Goal: Find specific page/section: Find specific page/section

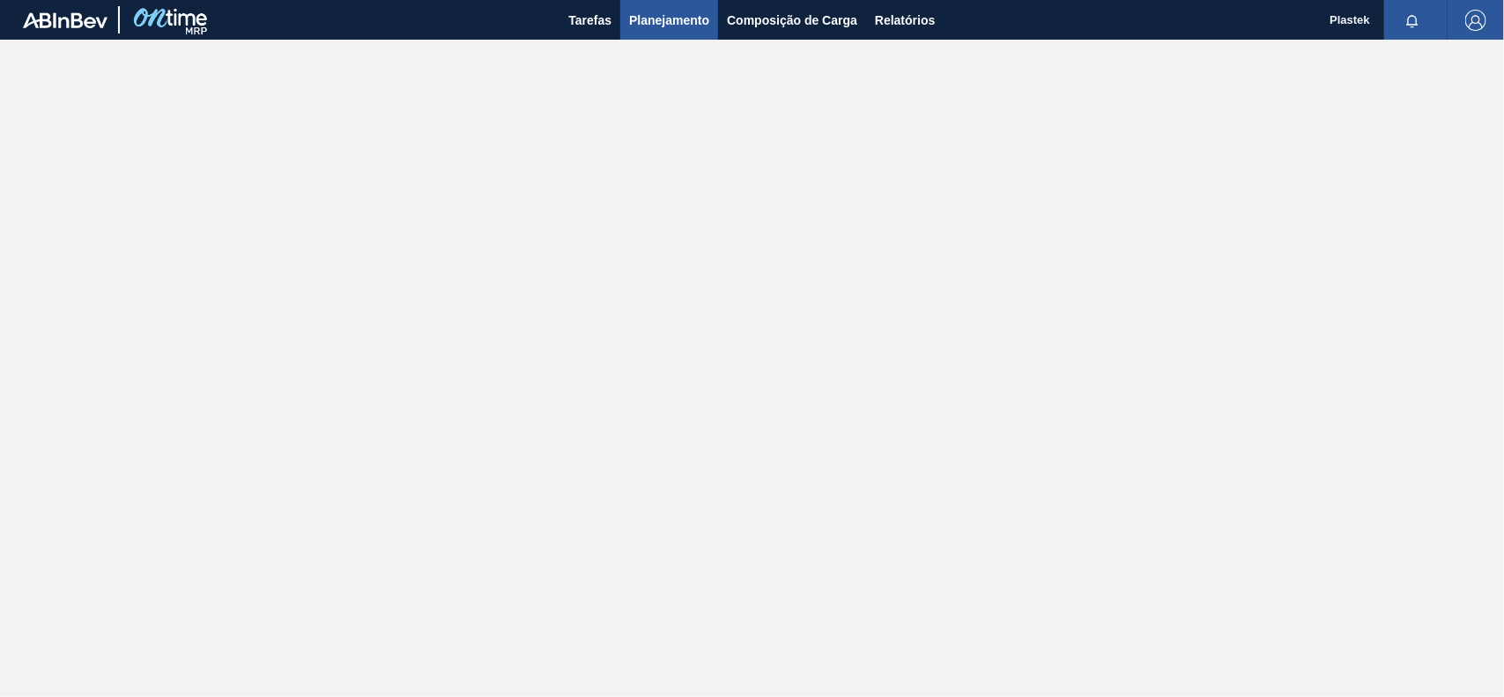
click at [681, 23] on span "Planejamento" at bounding box center [669, 20] width 80 height 21
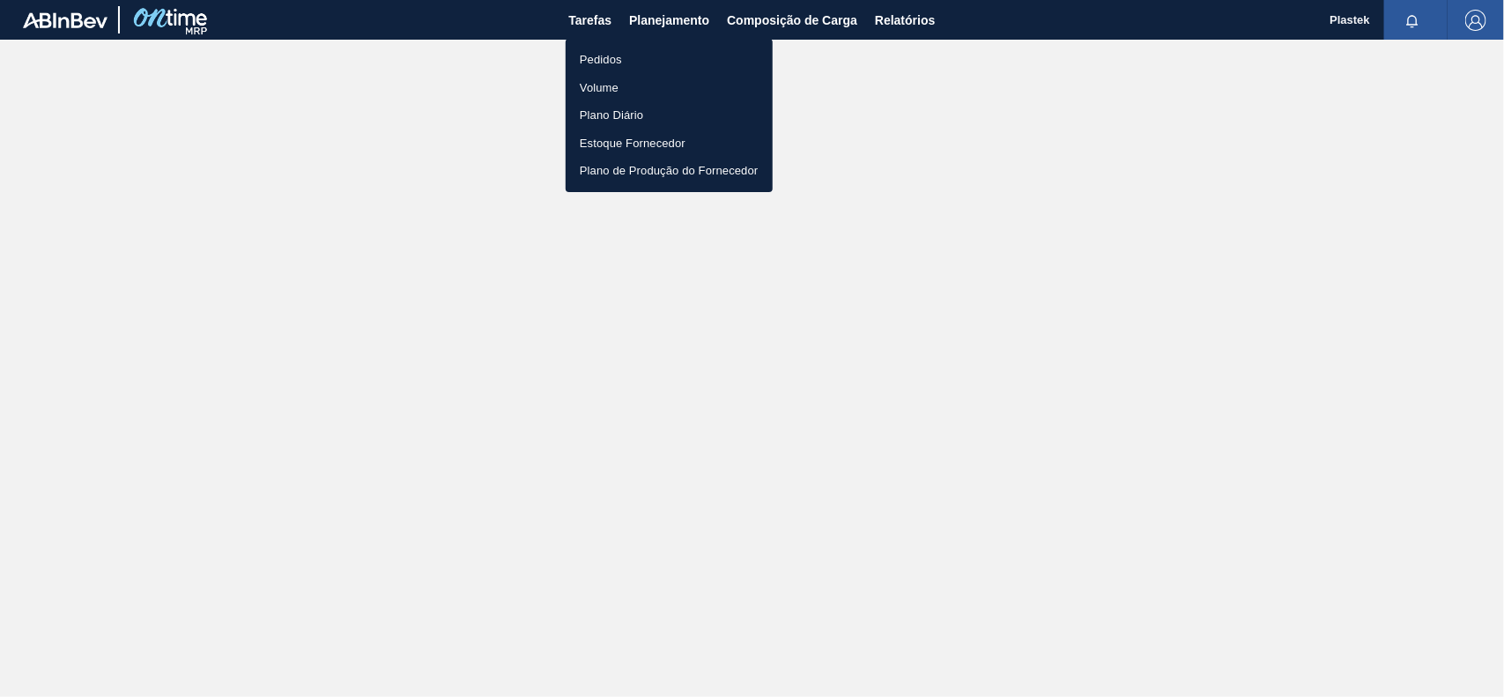
click at [593, 57] on li "Pedidos" at bounding box center [669, 60] width 207 height 28
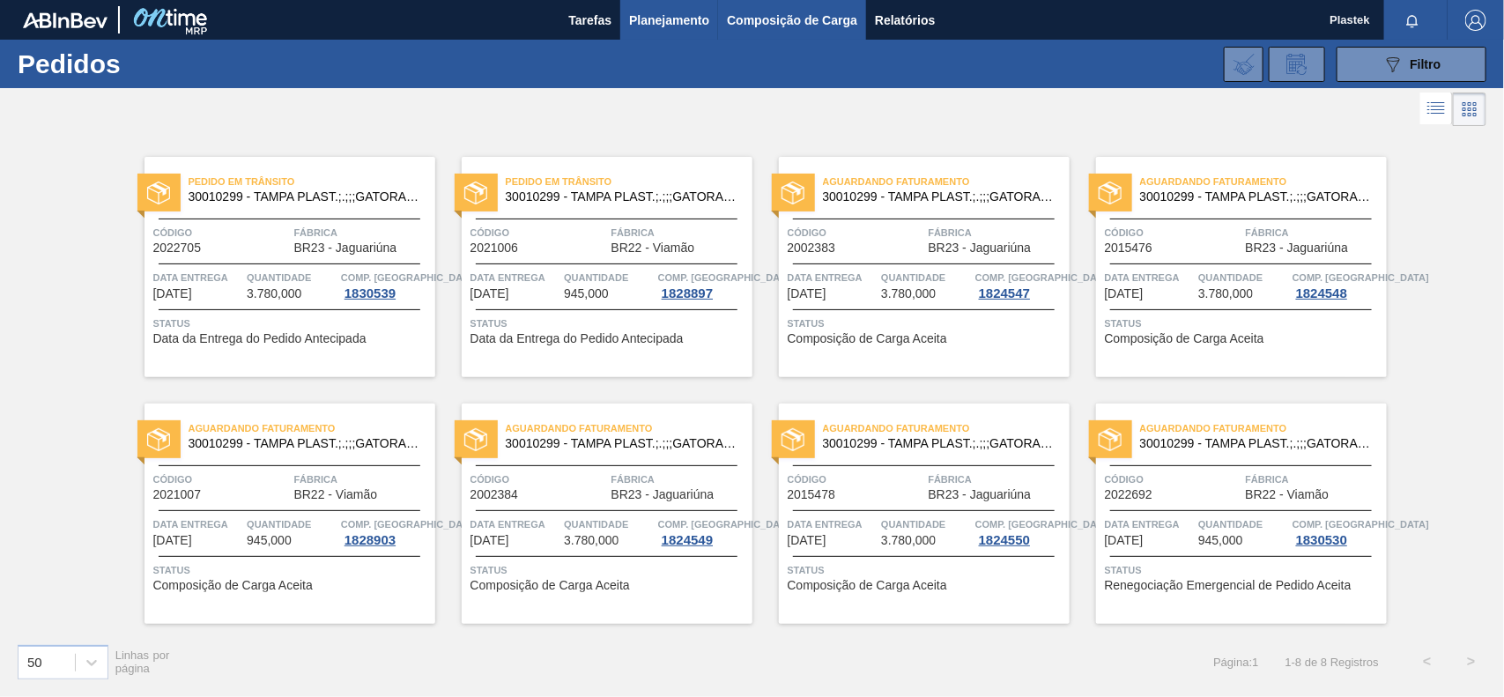
click at [789, 20] on span "Composição de Carga" at bounding box center [792, 20] width 130 height 21
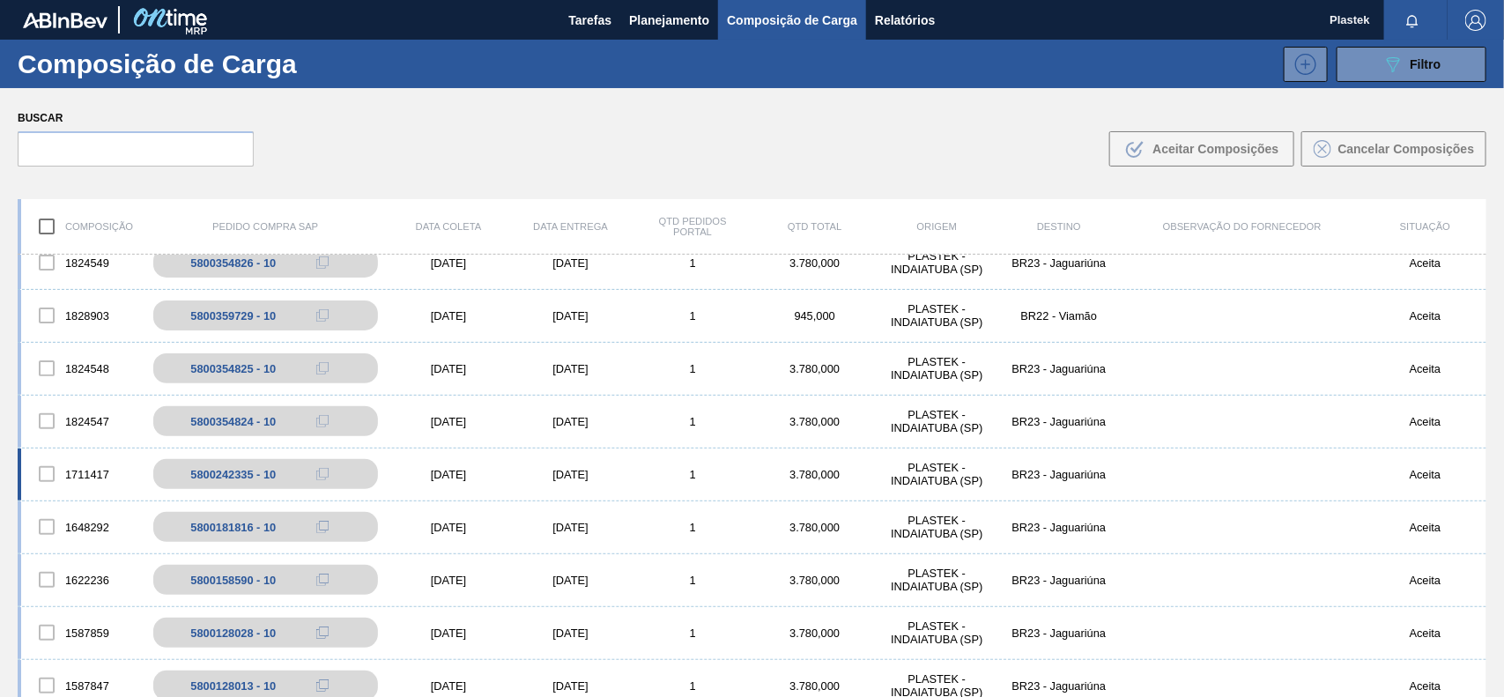
scroll to position [161, 0]
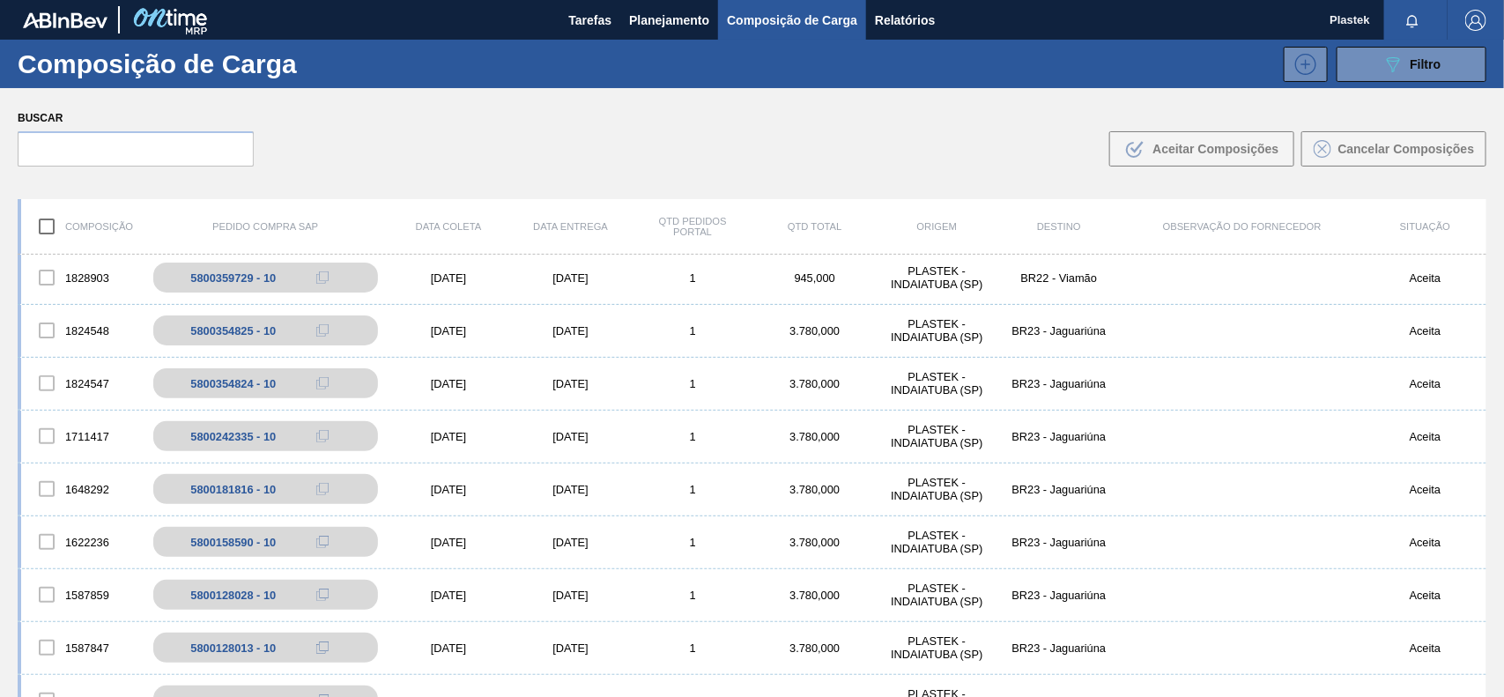
click at [1478, 19] on img "button" at bounding box center [1475, 20] width 21 height 21
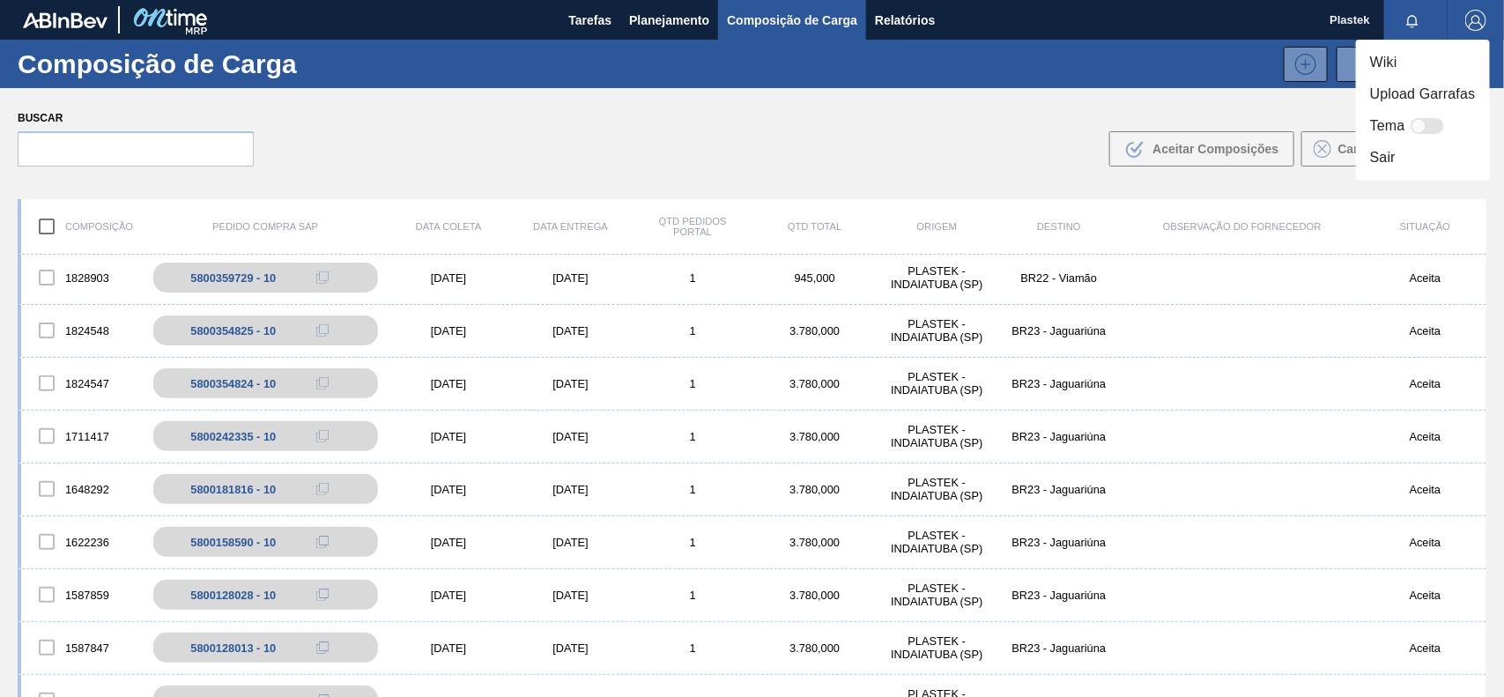
click at [1393, 160] on li "Sair" at bounding box center [1423, 158] width 134 height 32
